Goal: Task Accomplishment & Management: Use online tool/utility

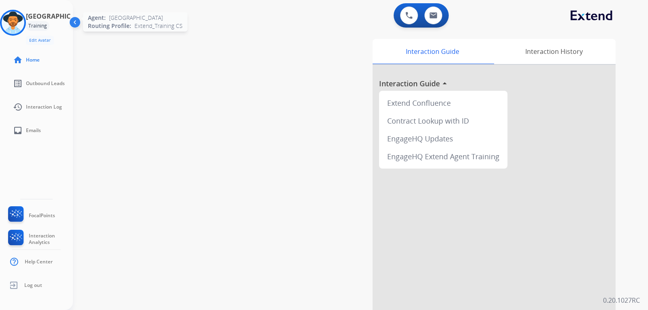
click at [24, 22] on img at bounding box center [13, 22] width 23 height 23
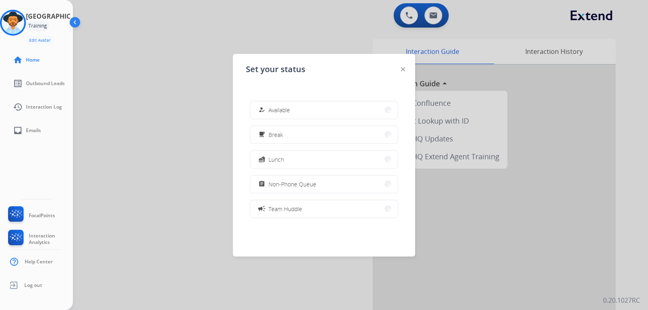
click at [76, 22] on img at bounding box center [75, 23] width 15 height 15
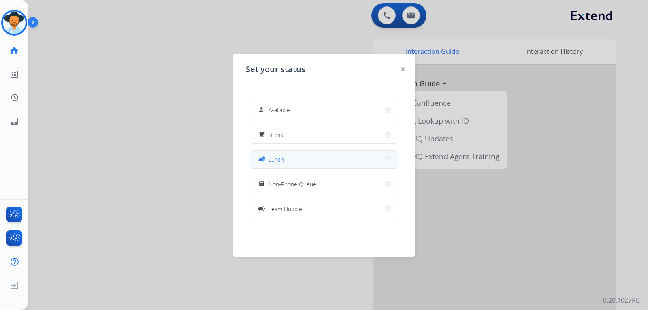
click at [293, 161] on button "fastfood Lunch" at bounding box center [323, 159] width 147 height 17
